Goal: Navigation & Orientation: Find specific page/section

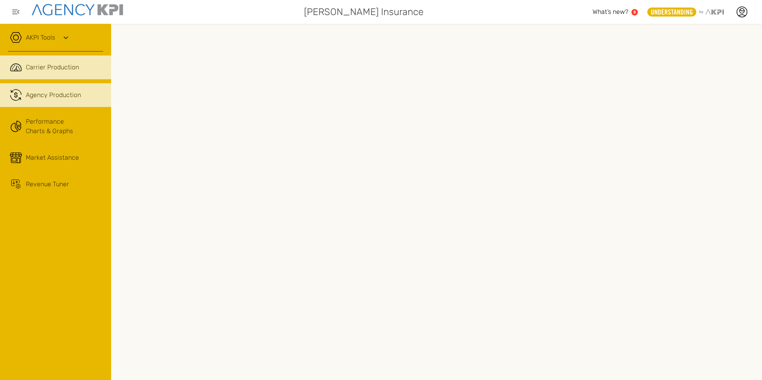
click at [60, 100] on link ".cls-1{fill:none;stroke:#221f20;stroke-linecap:round;stroke-linejoin:round;stro…" at bounding box center [55, 95] width 111 height 24
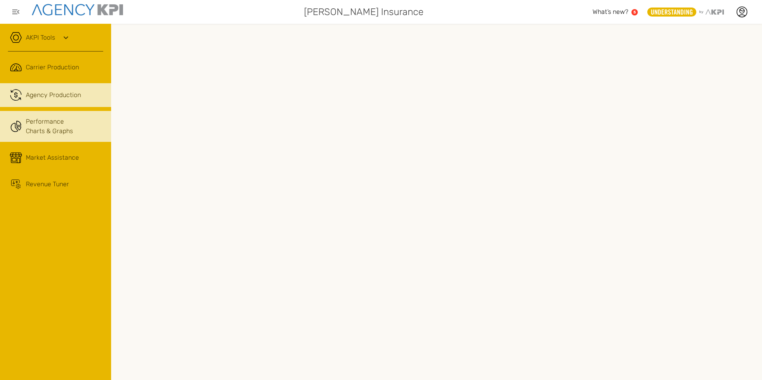
click at [52, 122] on link "Performance Charts & Graphs" at bounding box center [55, 126] width 111 height 31
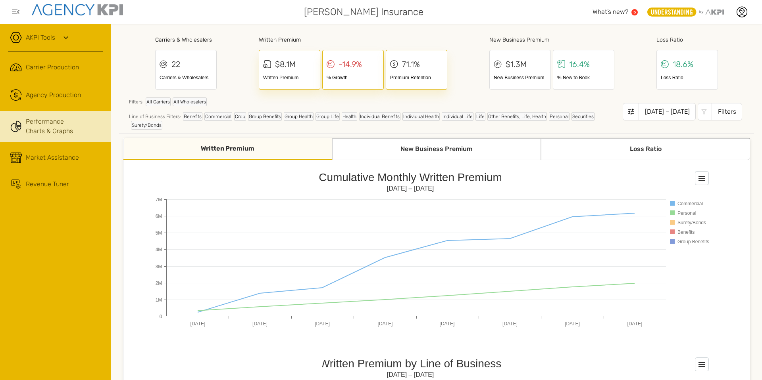
click at [69, 79] on ul ".cls-1{fill:none;stroke:#221f20;stroke-linecap:round;stroke-linejoin:round;stro…" at bounding box center [55, 126] width 95 height 140
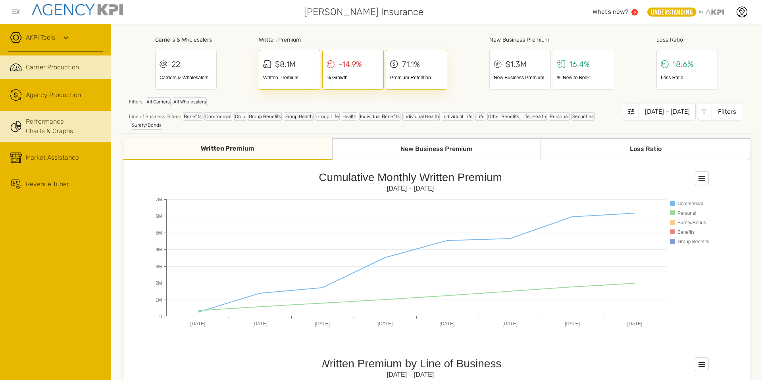
click at [68, 64] on span "Carrier Production" at bounding box center [52, 68] width 53 height 10
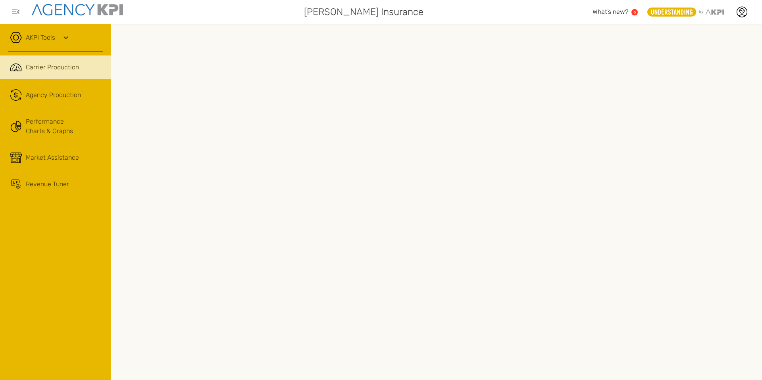
click at [386, 31] on div at bounding box center [436, 202] width 651 height 357
click at [51, 161] on span "Market Assistance" at bounding box center [52, 158] width 53 height 10
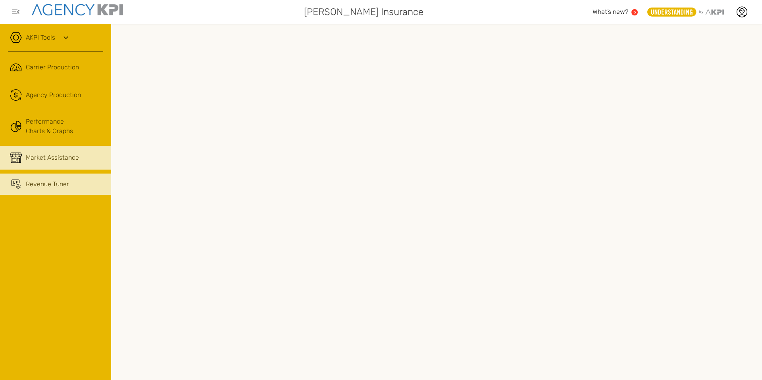
click at [92, 190] on link "Revenue Tuner" at bounding box center [55, 184] width 111 height 21
